Goal: Task Accomplishment & Management: Complete application form

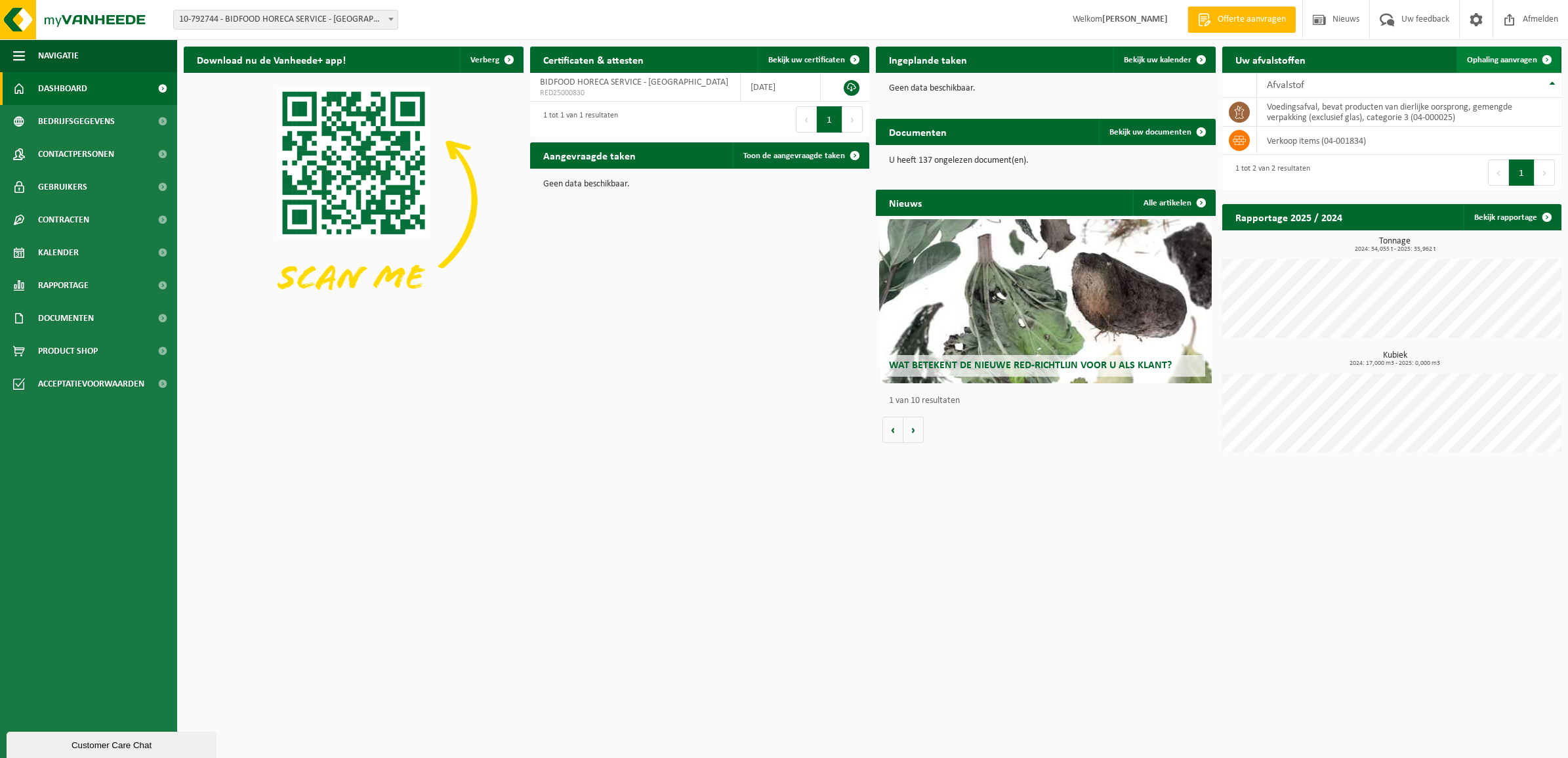
click at [1507, 58] on span "Ophaling aanvragen" at bounding box center [1502, 60] width 70 height 9
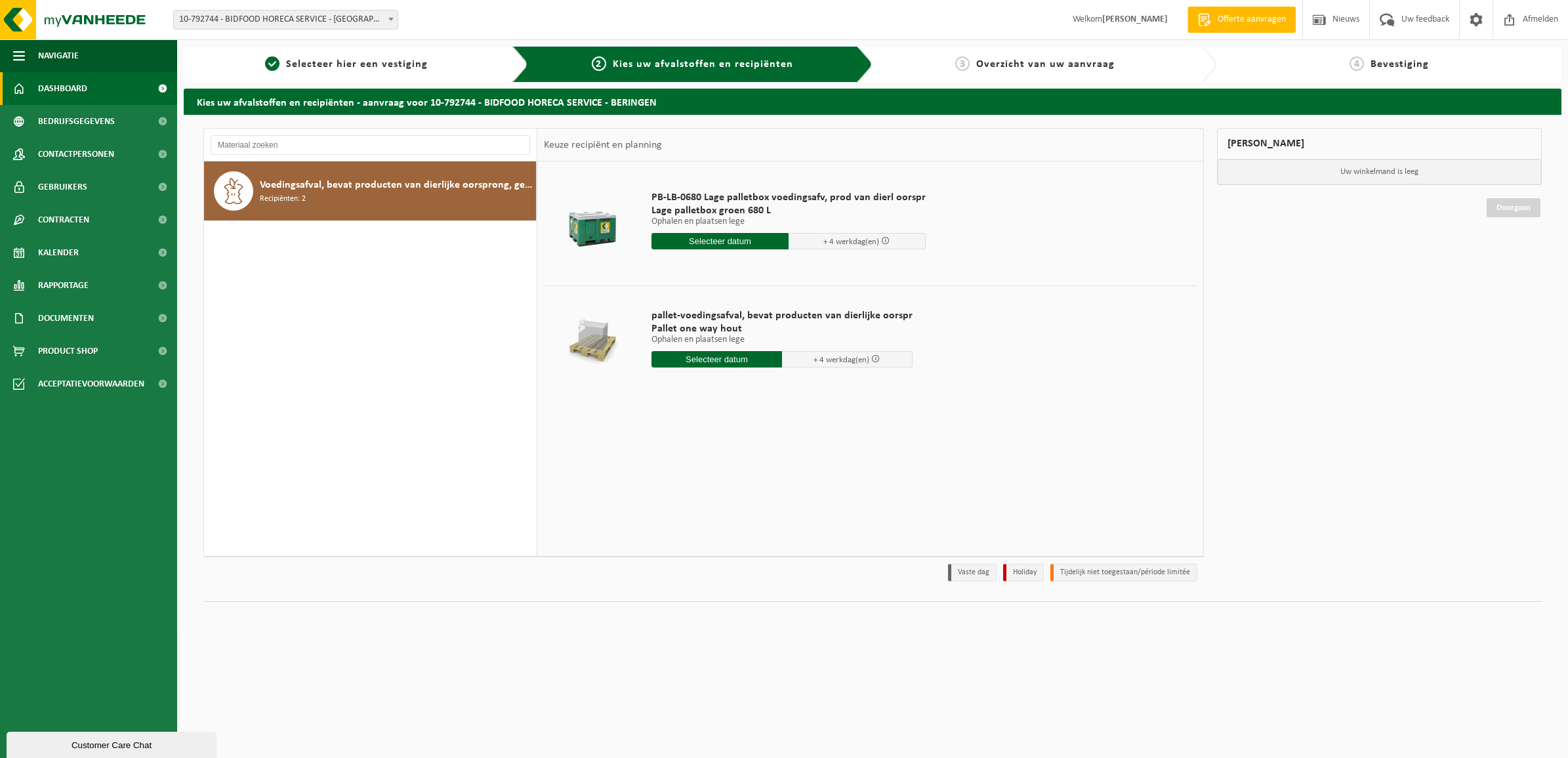
click at [75, 88] on span "Dashboard" at bounding box center [63, 88] width 49 height 33
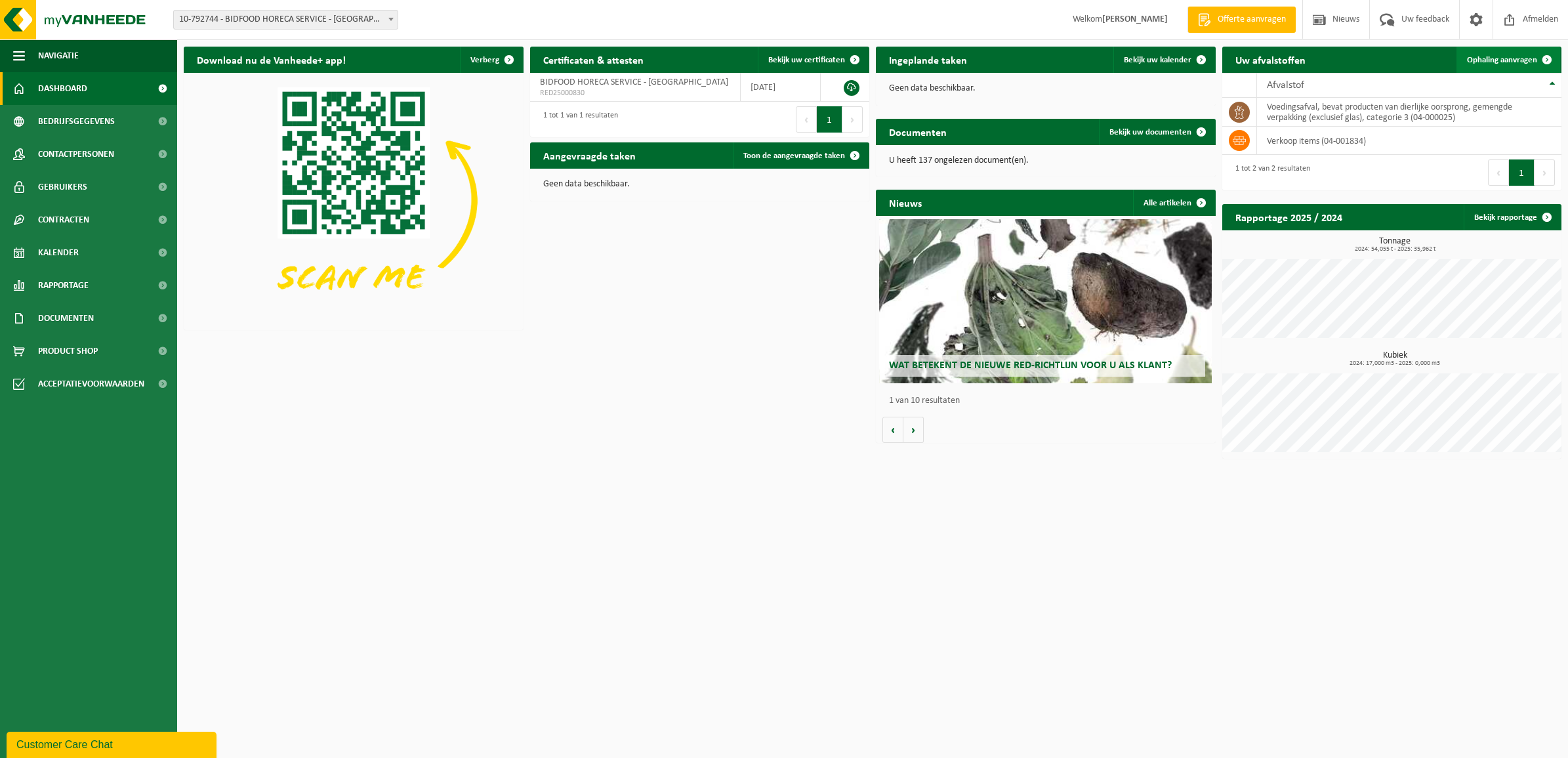
click at [1546, 55] on span at bounding box center [1547, 59] width 26 height 26
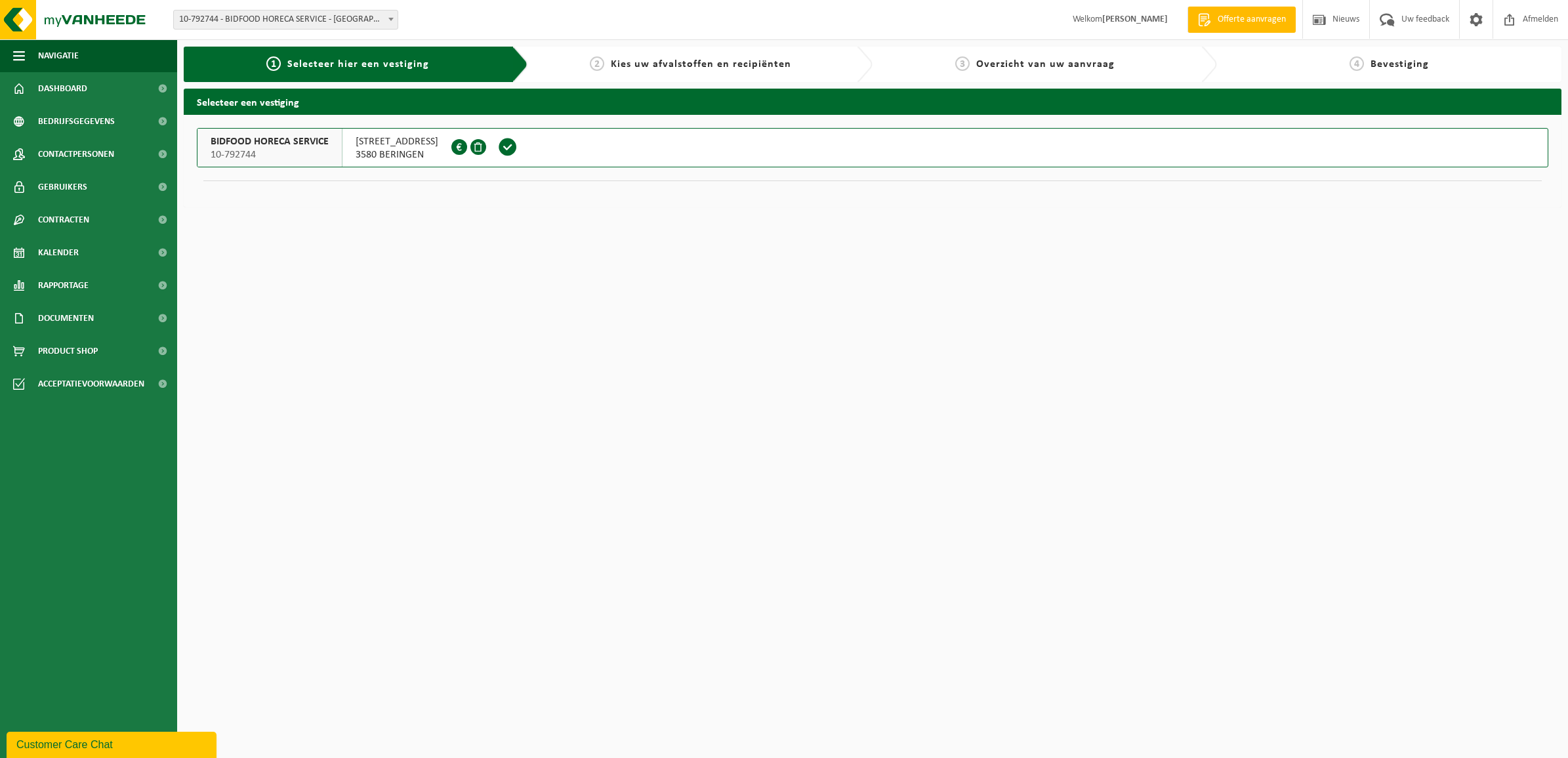
click at [390, 145] on span "LOCHTEMANWEG 10" at bounding box center [397, 141] width 83 height 13
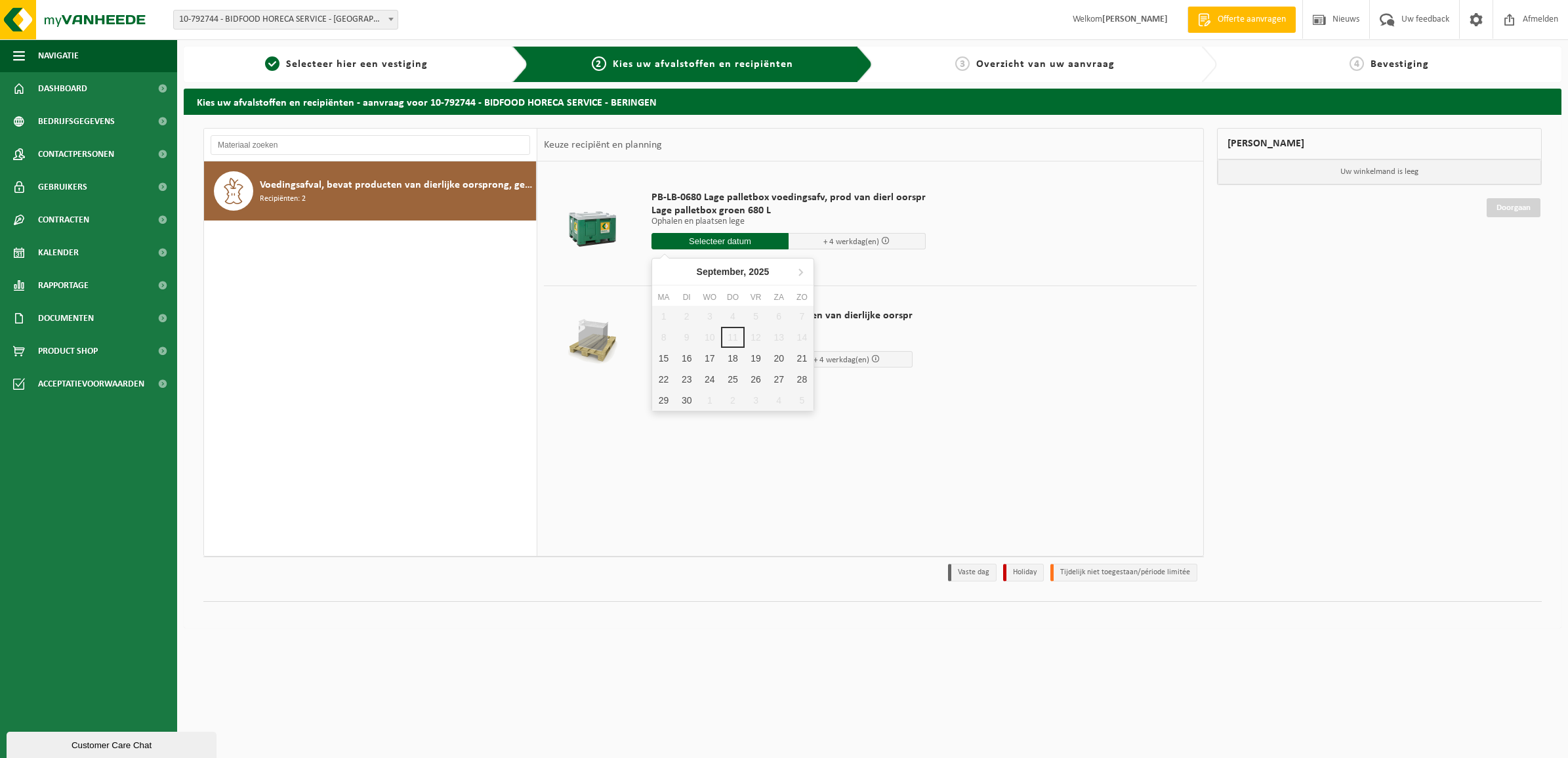
click at [712, 238] on input "text" at bounding box center [720, 241] width 137 height 16
click at [664, 355] on div "15" at bounding box center [664, 358] width 23 height 21
type input "Van 2025-09-15"
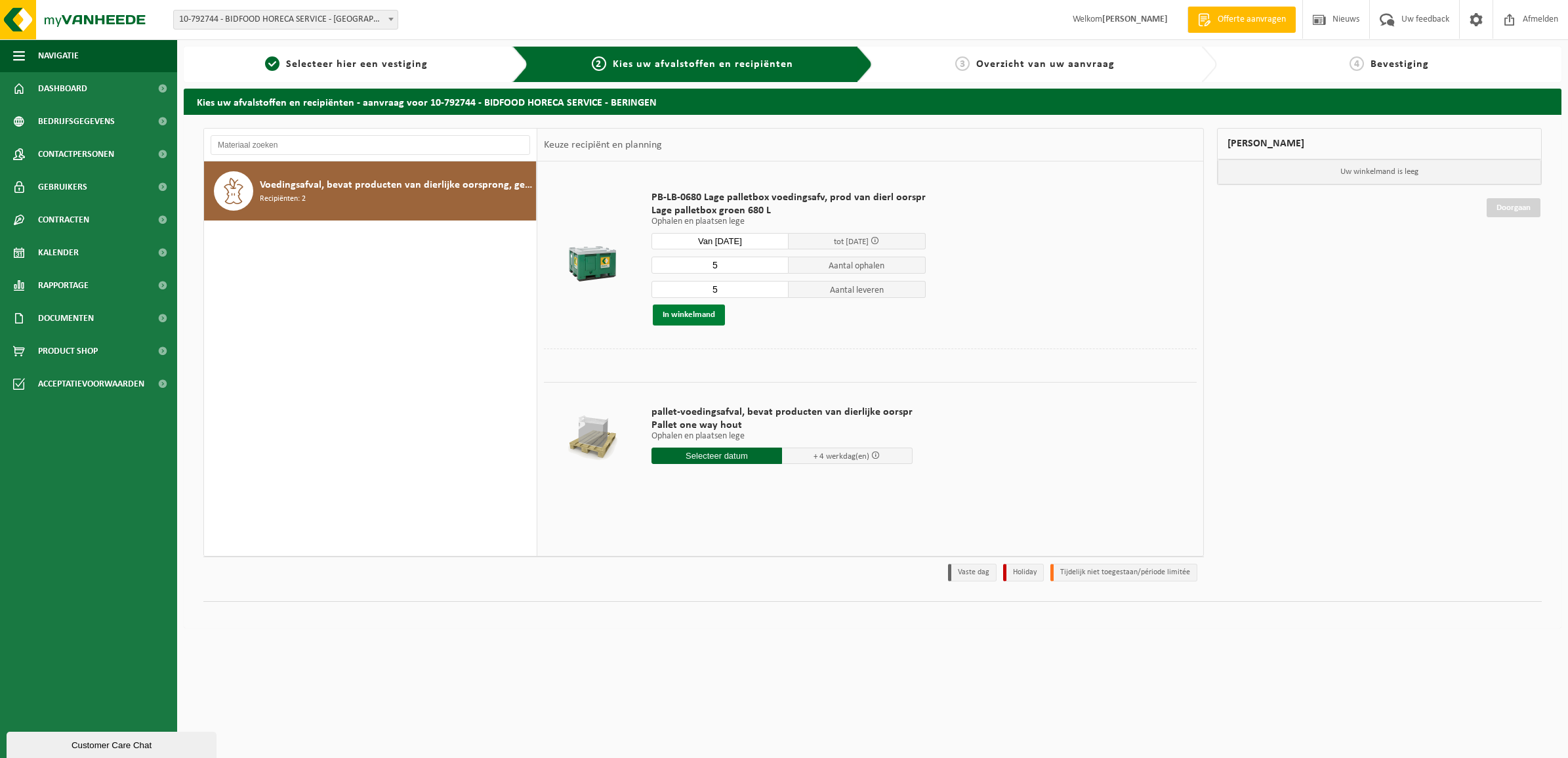
click at [687, 316] on button "In winkelmand" at bounding box center [689, 314] width 72 height 21
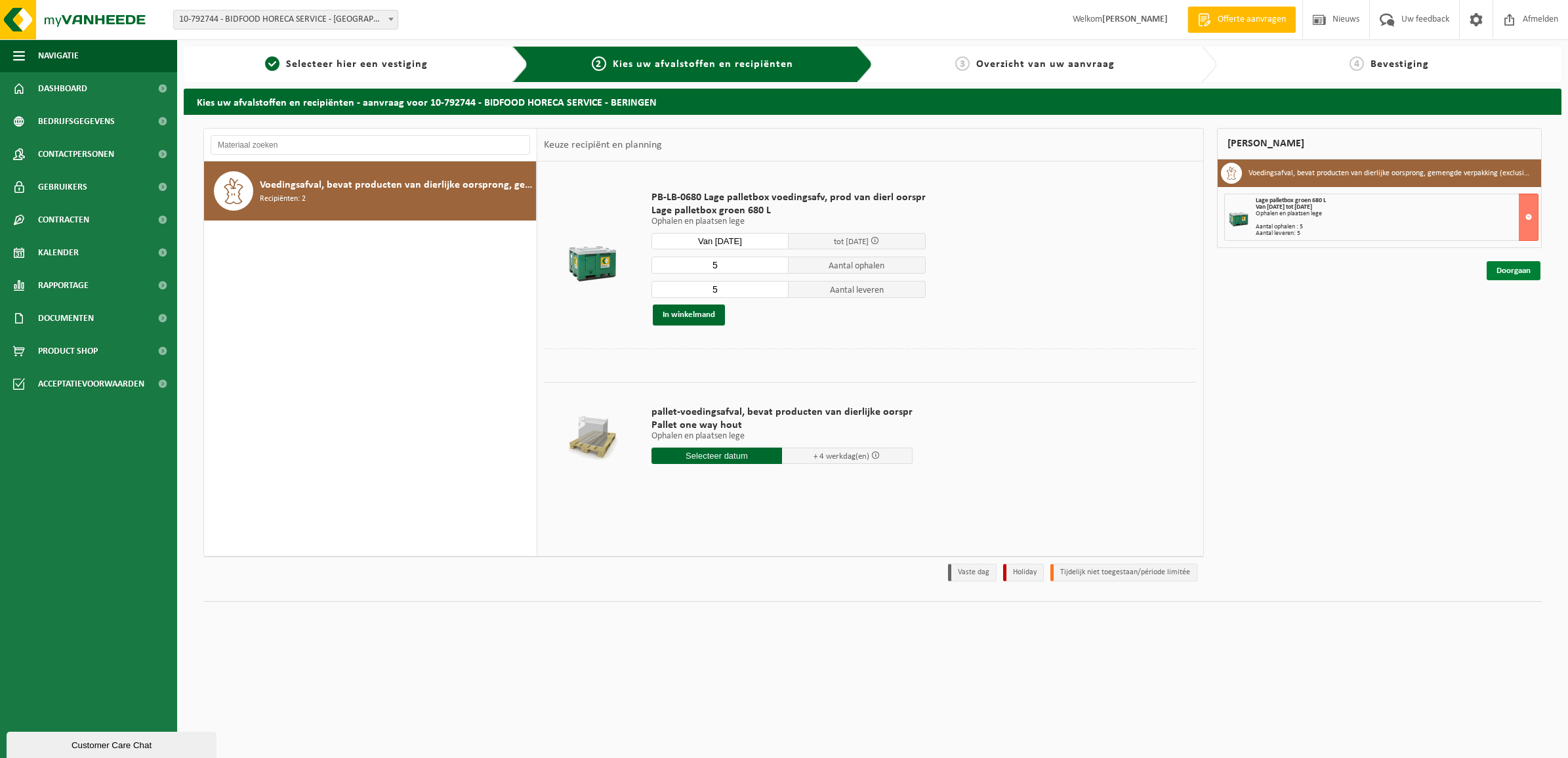
click at [1511, 267] on link "Doorgaan" at bounding box center [1513, 271] width 54 height 19
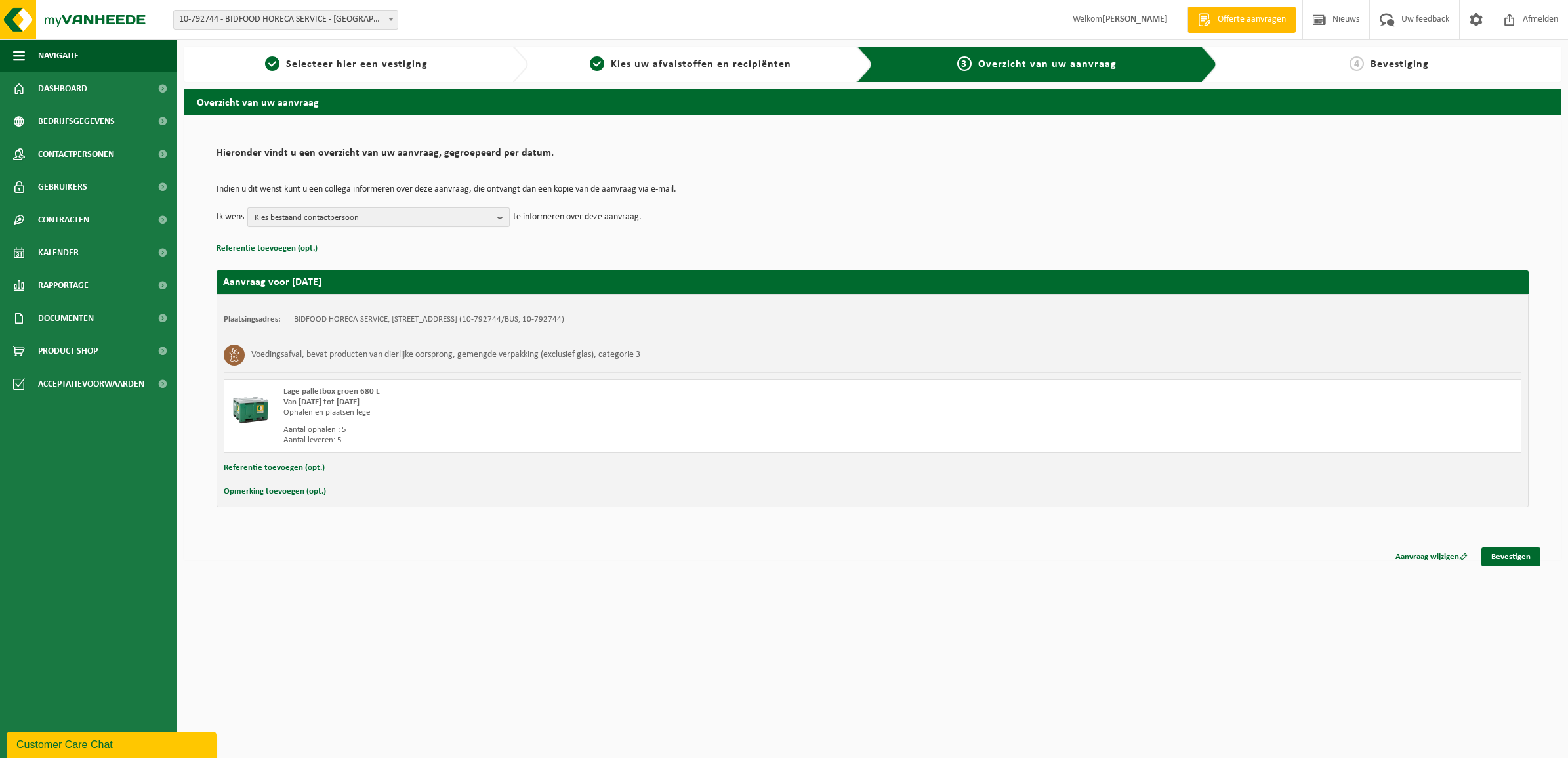
click at [420, 215] on span "Kies bestaand contactpersoon" at bounding box center [373, 217] width 238 height 20
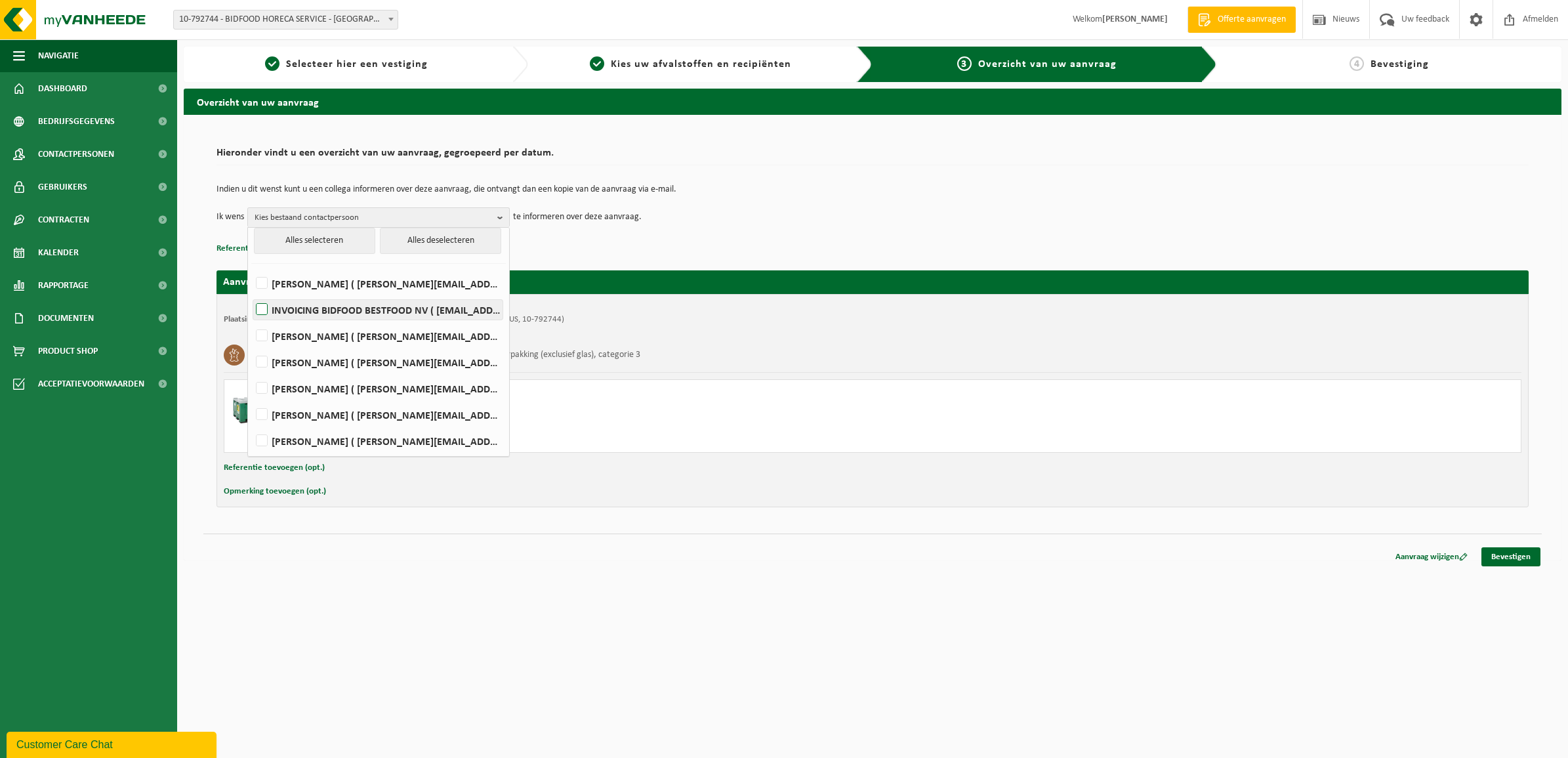
scroll to position [8, 0]
click at [261, 415] on label "Jochem Smolders ( j.smolders@bidfood.be )" at bounding box center [378, 413] width 249 height 20
click at [251, 397] on input "Jochem Smolders ( j.smolders@bidfood.be )" at bounding box center [250, 397] width 1 height 1
checkbox input "true"
click at [666, 246] on p "Referentie toevoegen (opt.)" at bounding box center [873, 248] width 1312 height 17
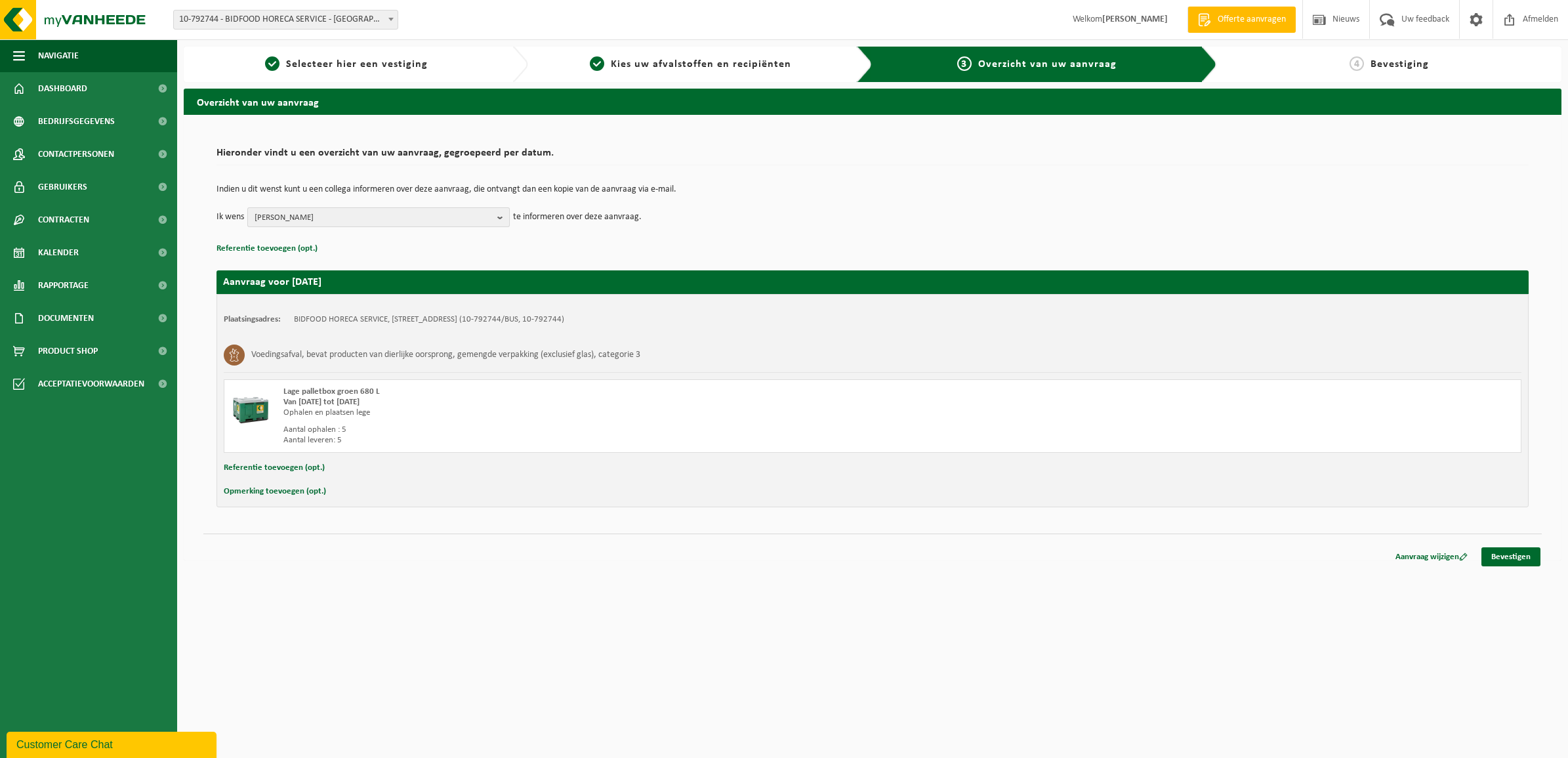
click at [498, 217] on b "button" at bounding box center [504, 217] width 12 height 18
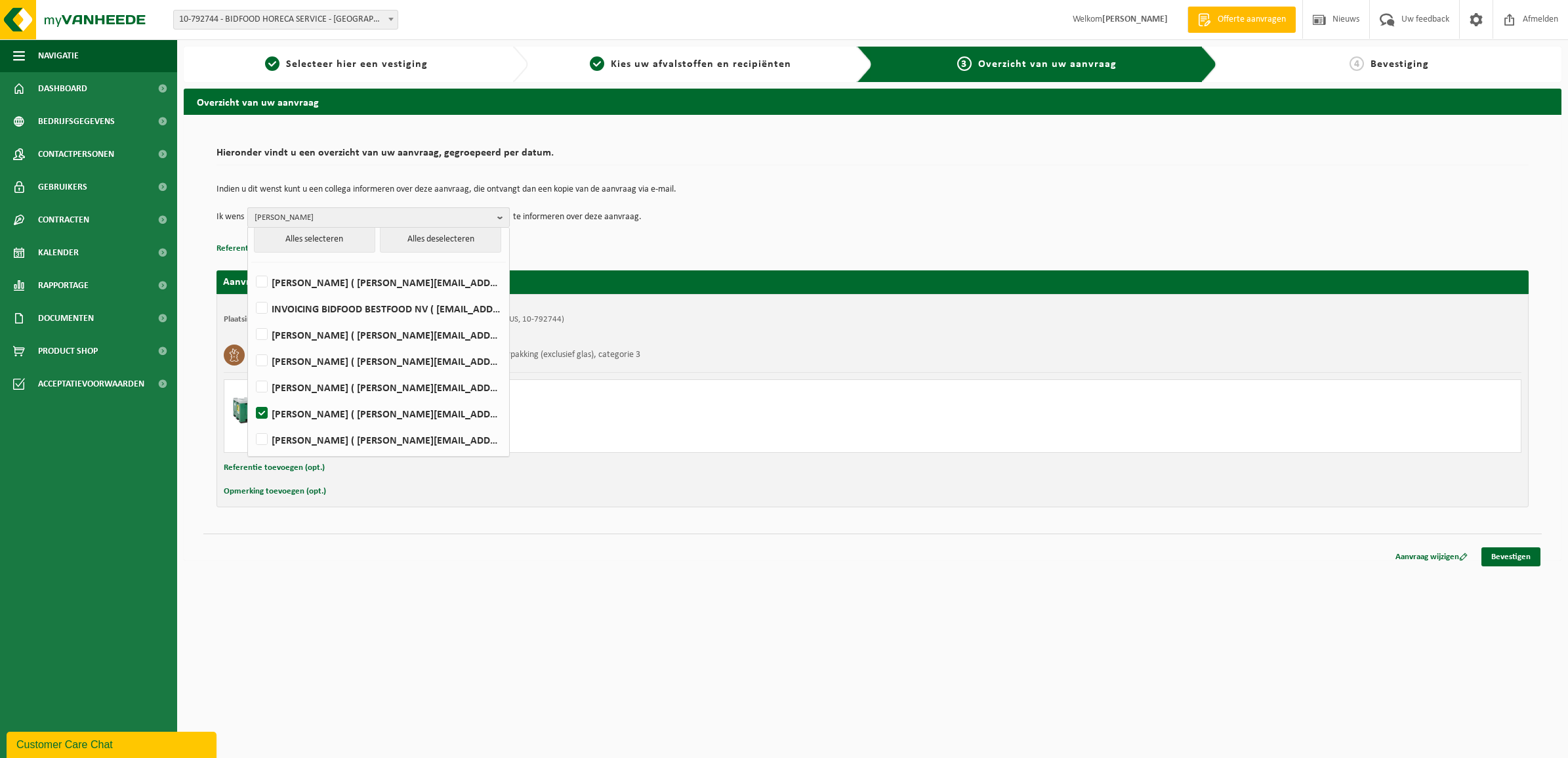
click at [498, 217] on b "button" at bounding box center [504, 217] width 12 height 19
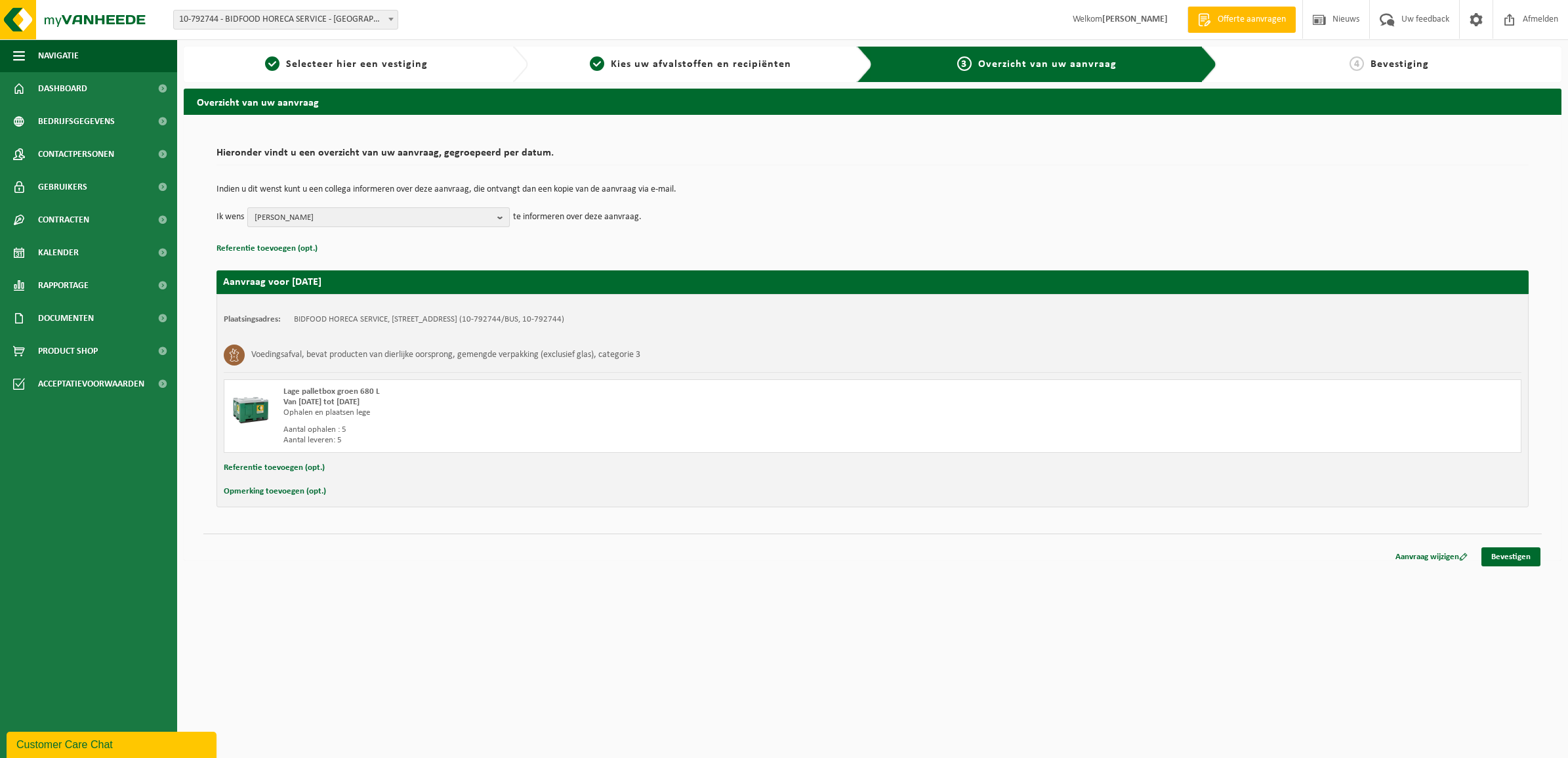
click at [501, 215] on b "button" at bounding box center [504, 217] width 12 height 18
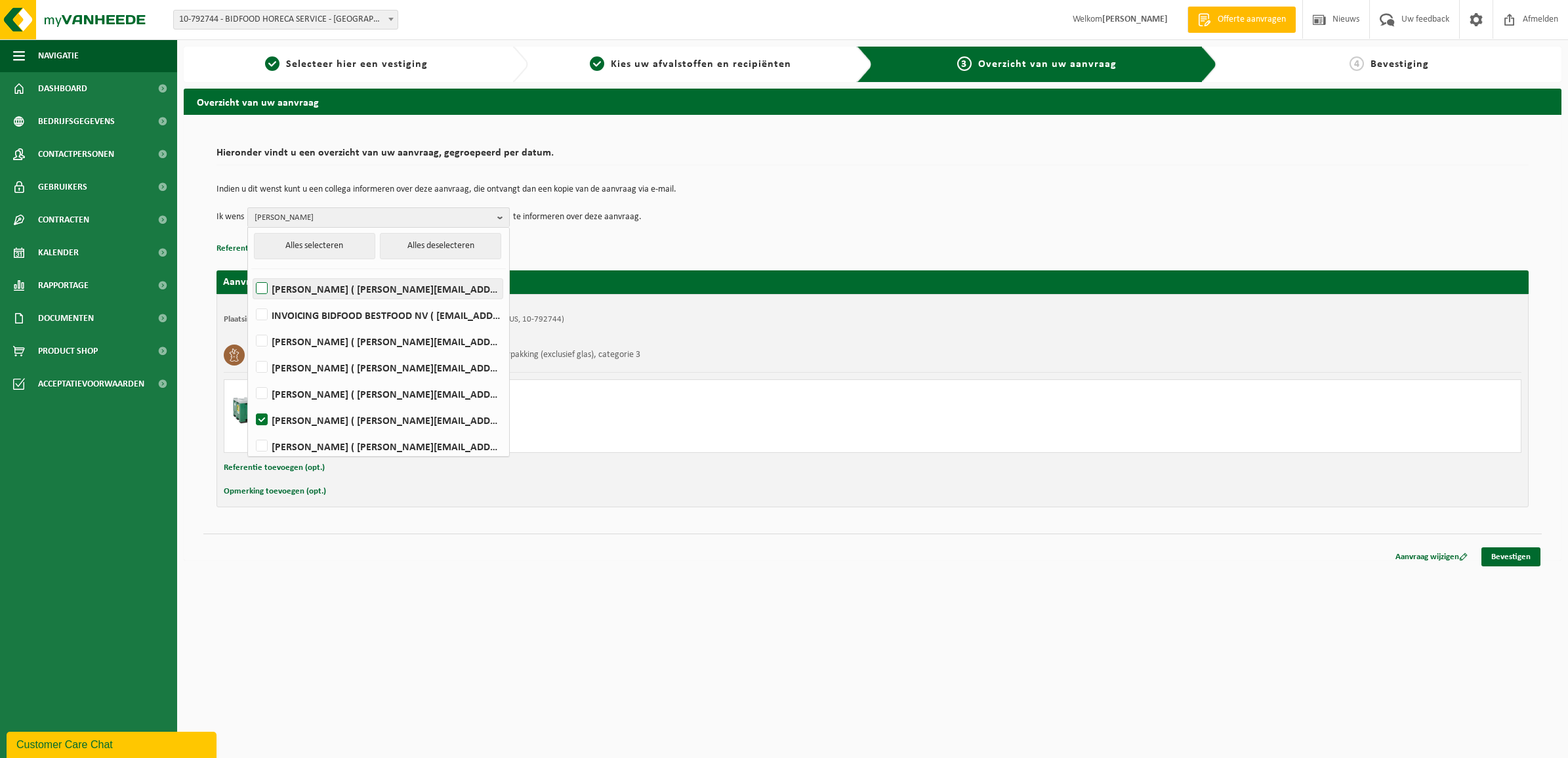
scroll to position [0, 0]
click at [566, 240] on div "Indien u dit wenst kunt u een collega informeren over deze aanvraag, die ontvan…" at bounding box center [873, 205] width 1312 height 68
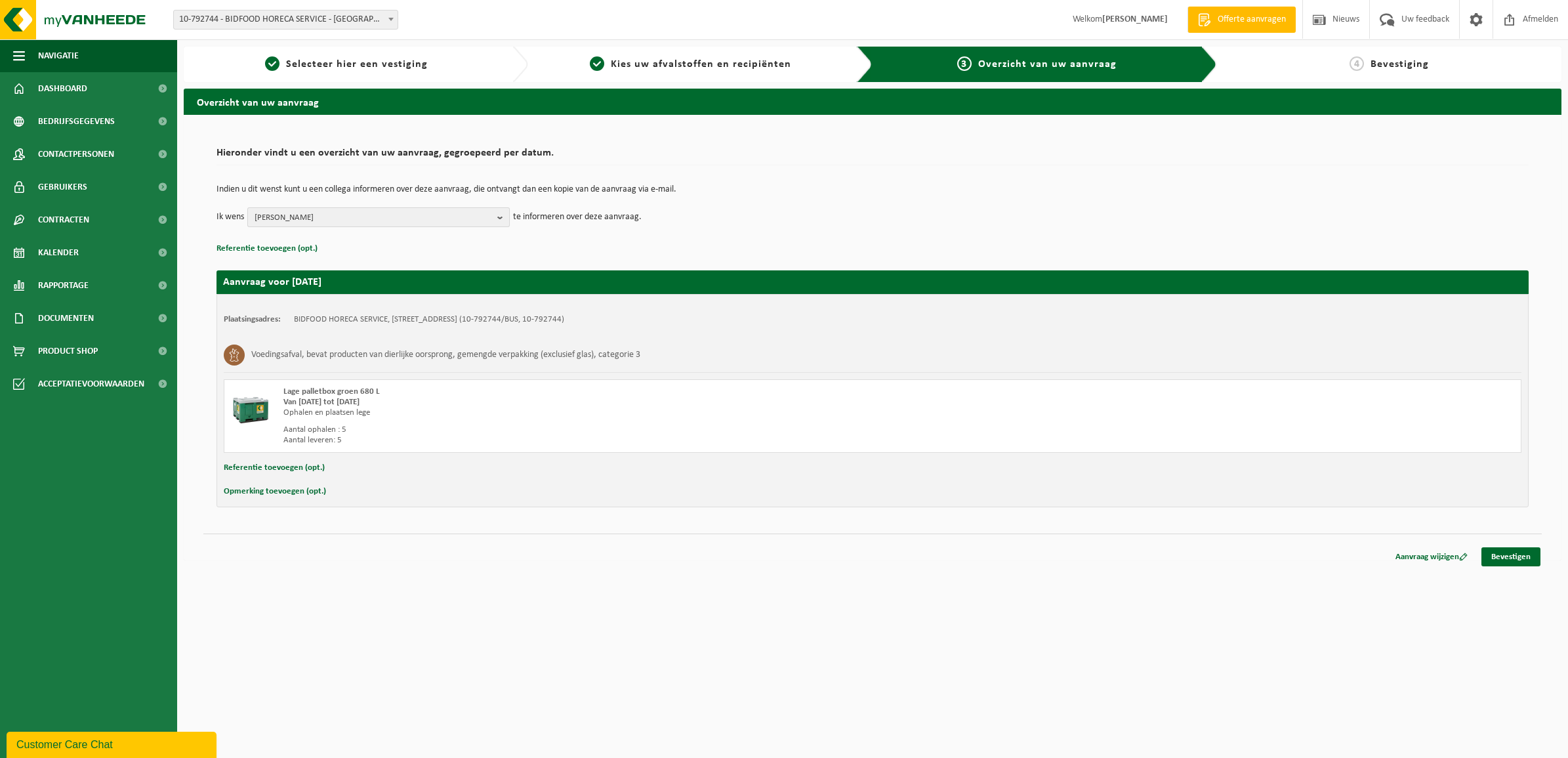
click at [505, 213] on b "button" at bounding box center [504, 217] width 12 height 18
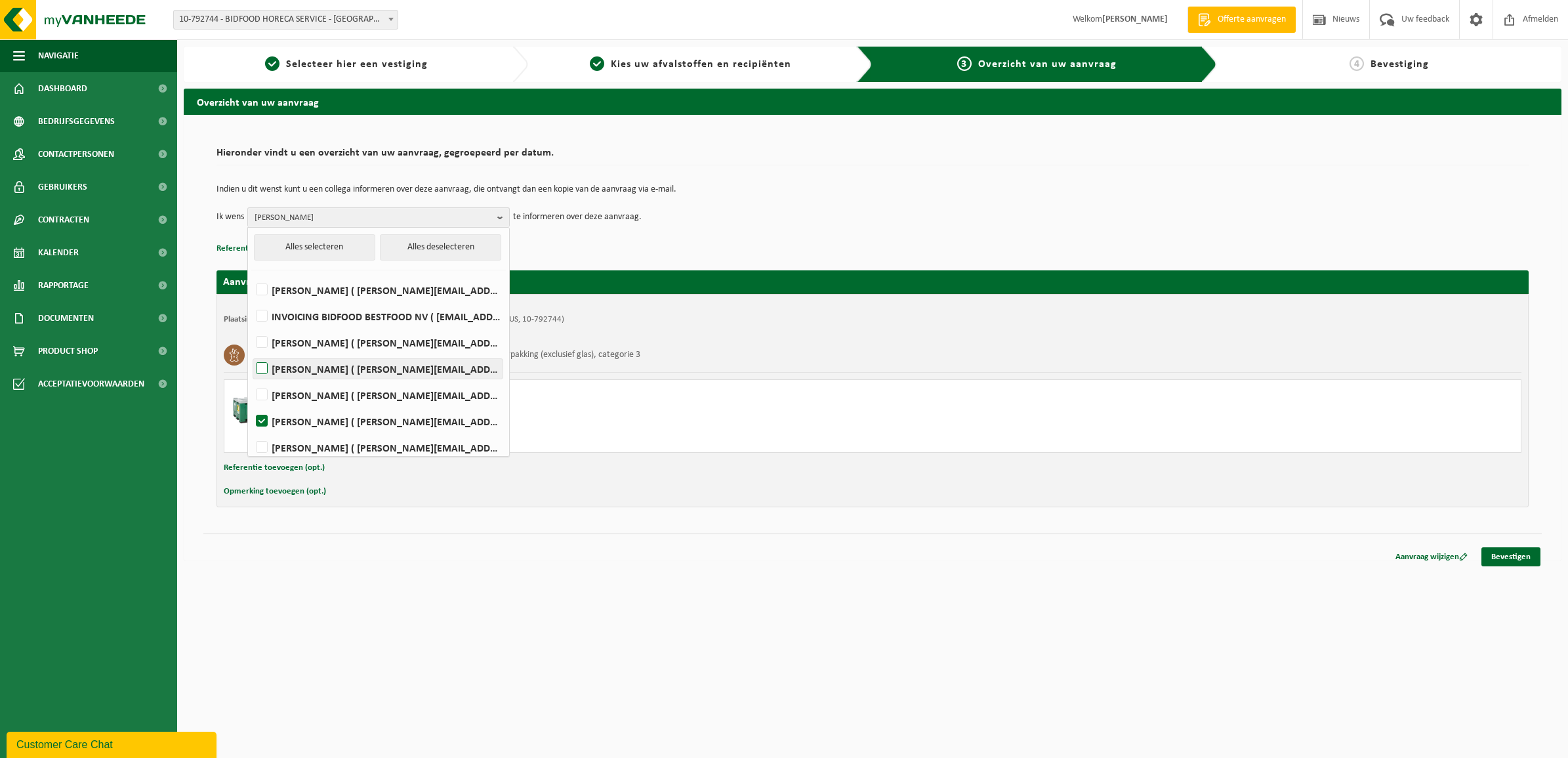
click at [258, 370] on label "Tom Grauls ( t.grauls@bidfood.be )" at bounding box center [378, 368] width 249 height 20
click at [251, 352] on input "Tom Grauls ( t.grauls@bidfood.be )" at bounding box center [250, 351] width 1 height 1
checkbox input "true"
click at [708, 223] on td "Ik wens Tom Grauls, Jochem Smolders Alles selecteren Alles deselecteren Hilaire…" at bounding box center [873, 217] width 1312 height 20
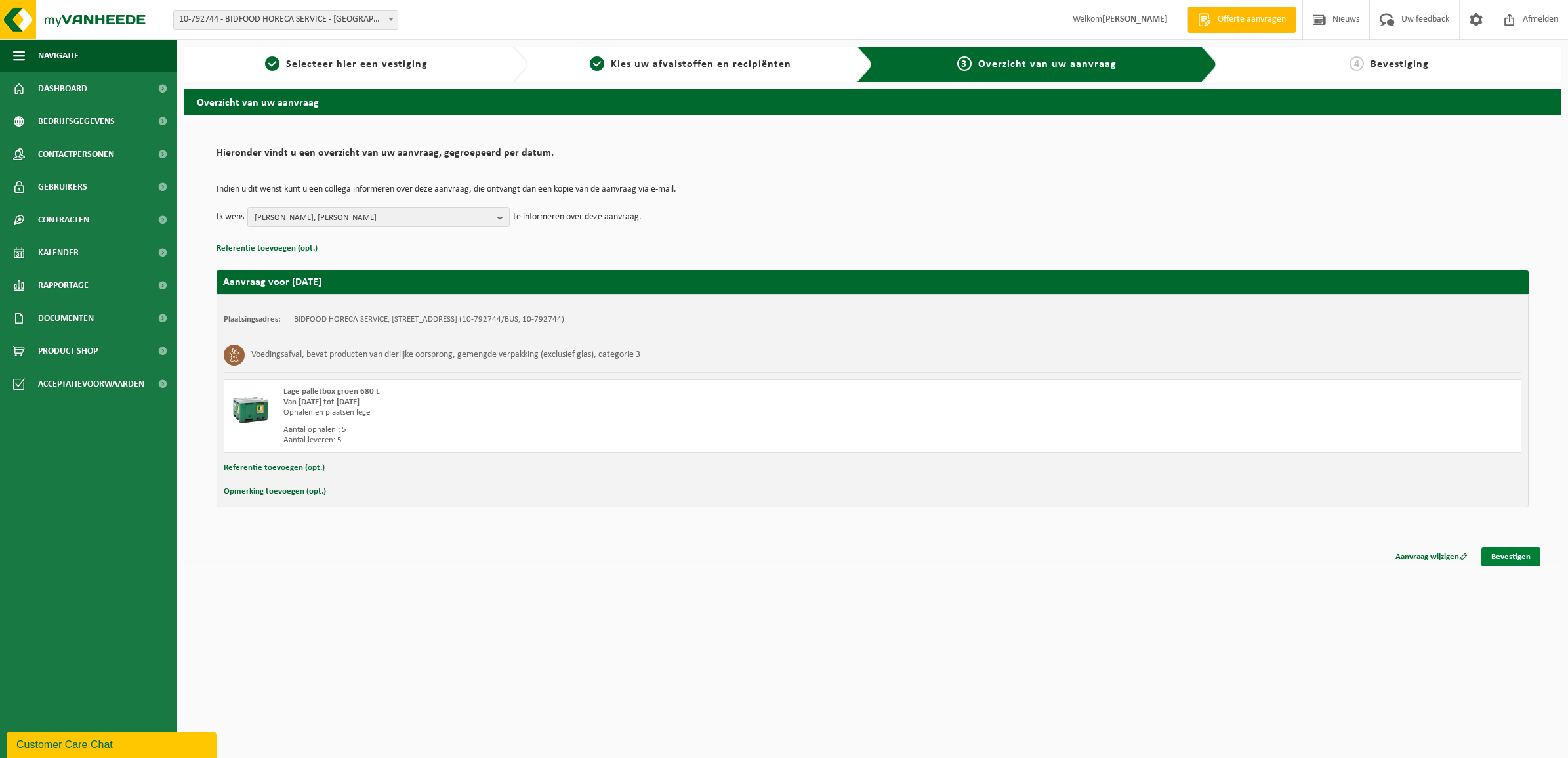
click at [1507, 555] on link "Bevestigen" at bounding box center [1511, 557] width 59 height 19
